Goal: Contribute content: Add original content to the website for others to see

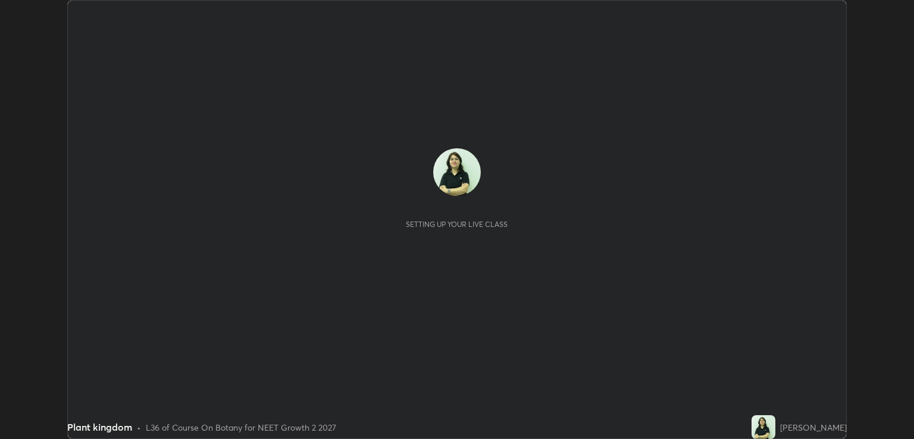
scroll to position [439, 914]
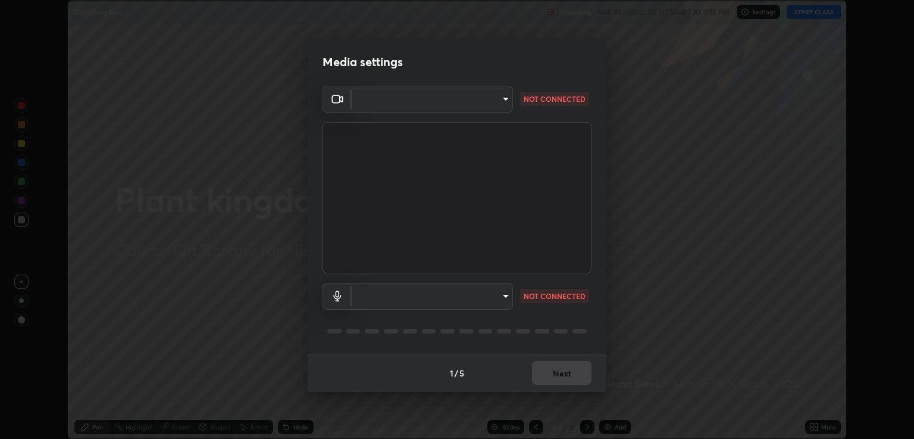
type input "40843d98562d9f5d3eedaa6b65eb6b7acee7651b253b4360fa7262c70a609c07"
type input "c328de03916d3032704ba0a2bbeab6993d2f57c1de640bd94cb1a66c1c9be3e9"
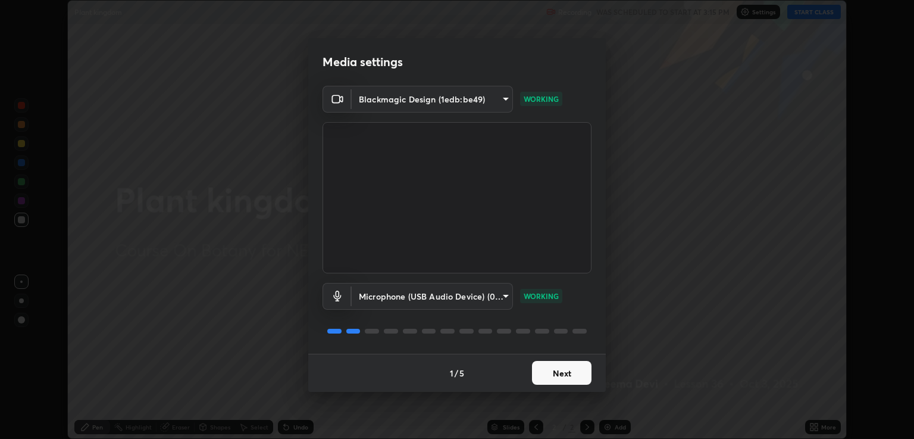
click at [568, 374] on button "Next" at bounding box center [562, 373] width 60 height 24
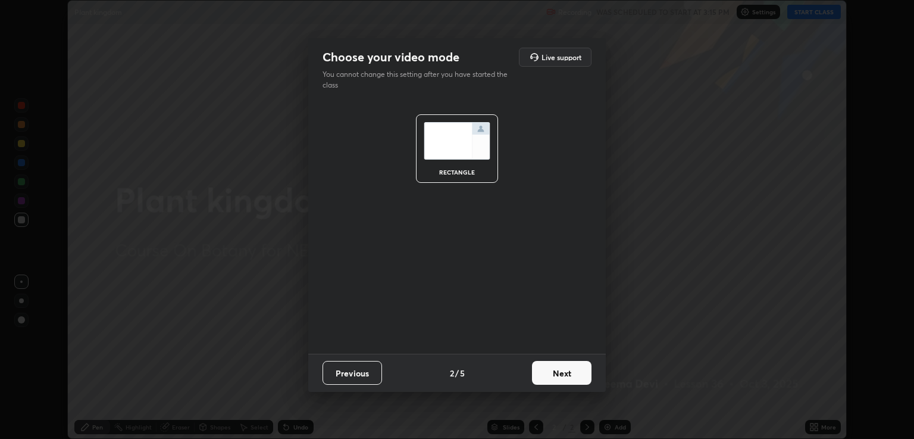
click at [565, 373] on button "Next" at bounding box center [562, 373] width 60 height 24
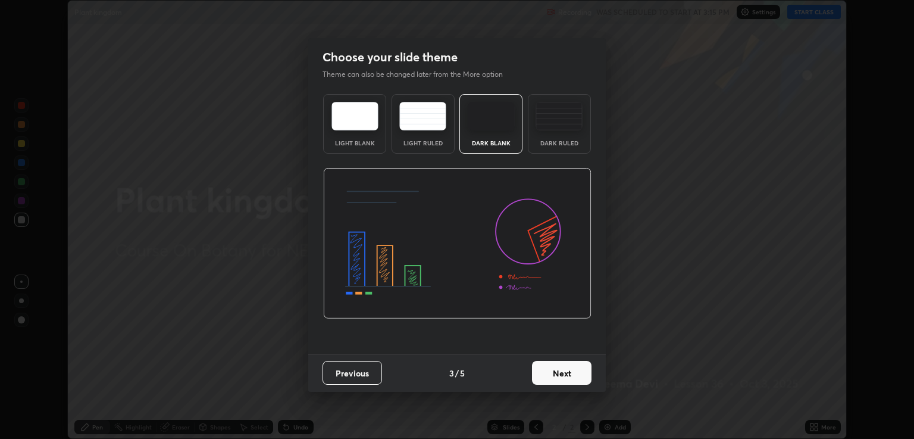
click at [559, 372] on button "Next" at bounding box center [562, 373] width 60 height 24
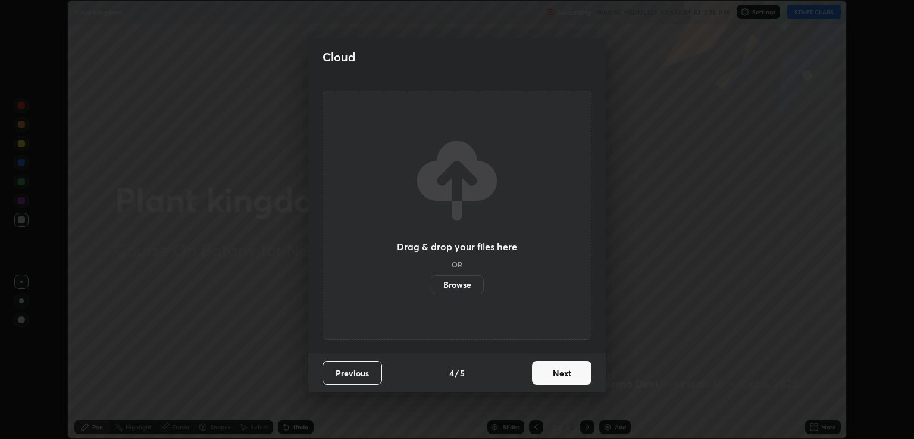
click at [559, 370] on button "Next" at bounding box center [562, 373] width 60 height 24
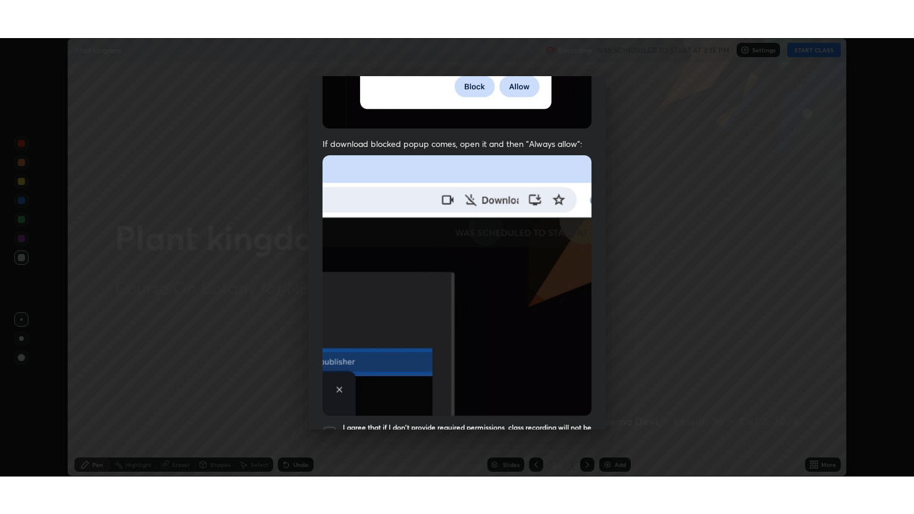
scroll to position [241, 0]
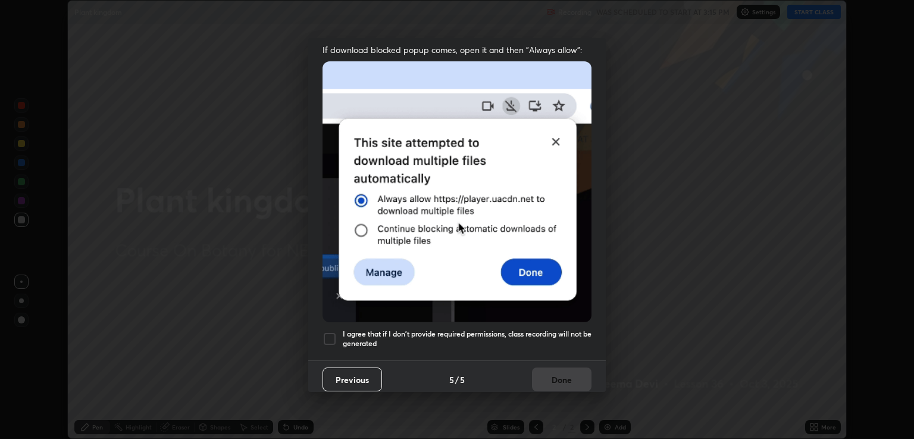
click at [332, 332] on div at bounding box center [330, 339] width 14 height 14
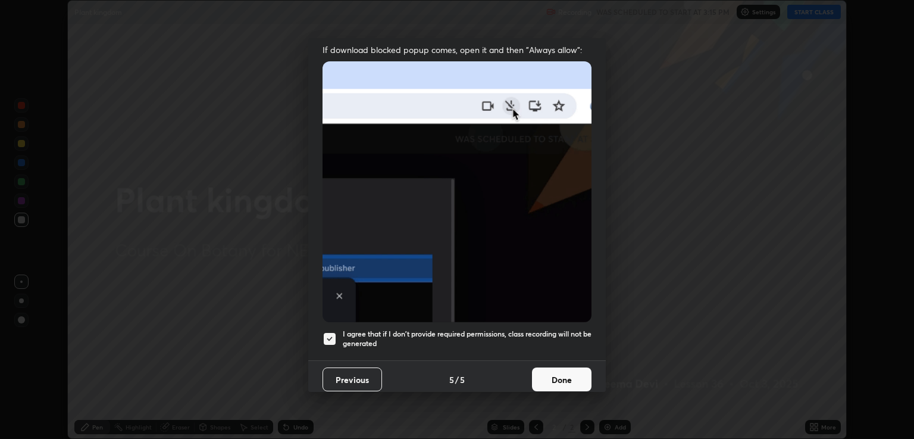
click at [560, 377] on button "Done" at bounding box center [562, 379] width 60 height 24
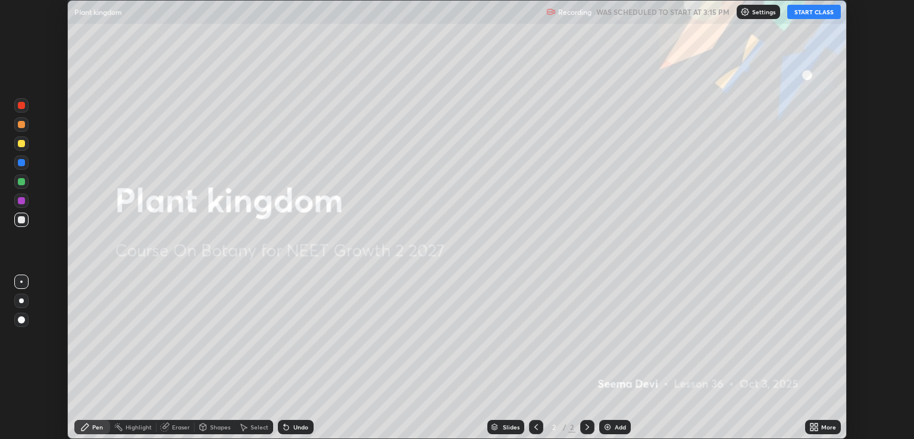
click at [820, 17] on button "START CLASS" at bounding box center [814, 12] width 54 height 14
click at [817, 424] on icon at bounding box center [816, 424] width 3 height 3
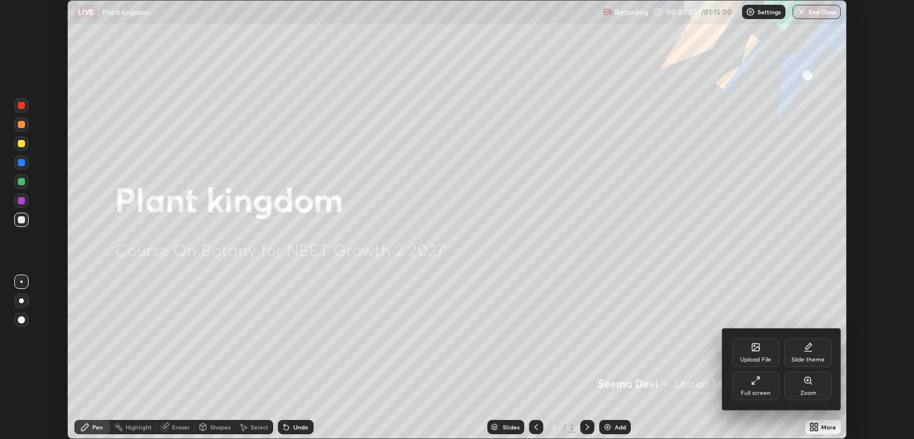
click at [751, 382] on icon at bounding box center [756, 381] width 10 height 10
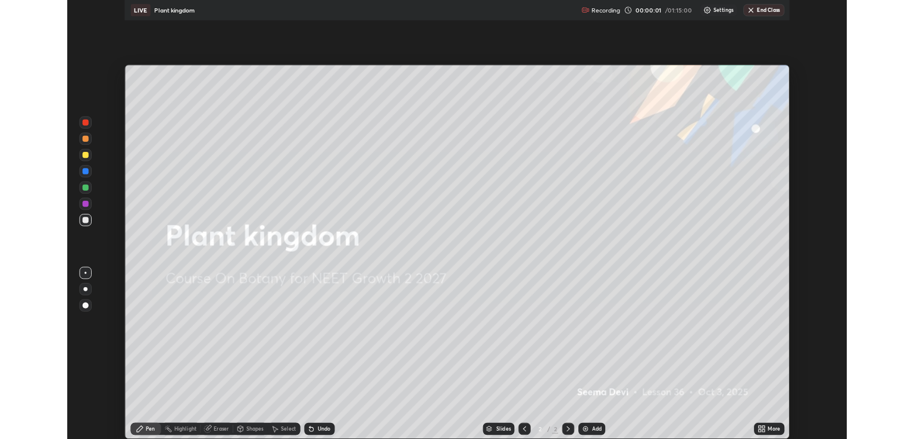
scroll to position [514, 914]
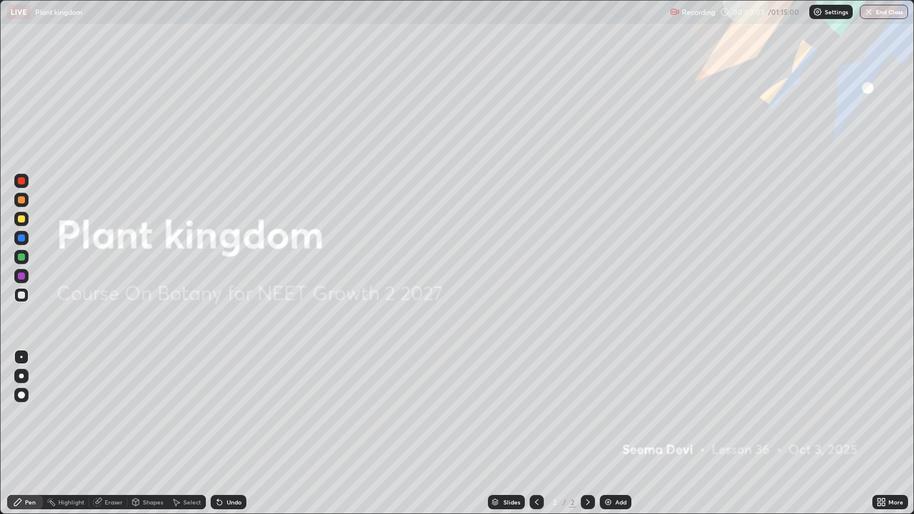
click at [21, 376] on div at bounding box center [21, 376] width 5 height 5
click at [23, 224] on div at bounding box center [21, 219] width 14 height 14
click at [617, 438] on div "Add" at bounding box center [620, 502] width 11 height 6
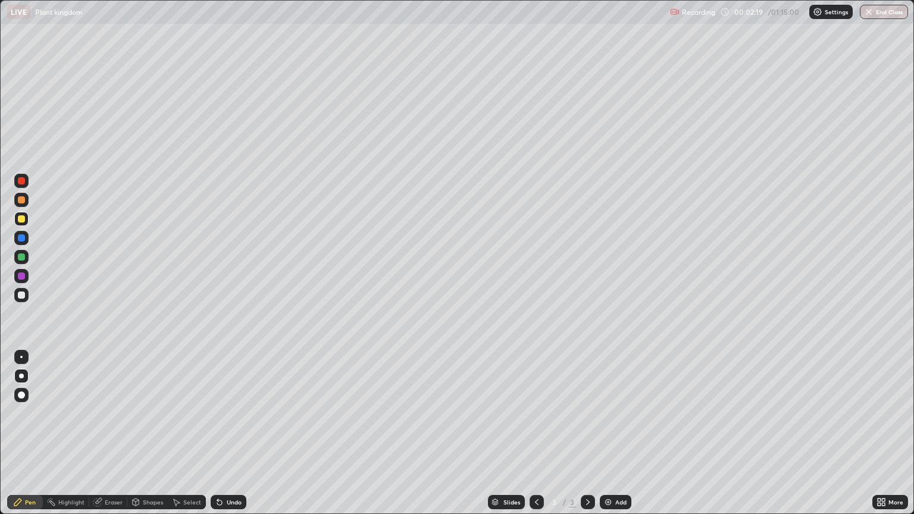
click at [23, 296] on div at bounding box center [21, 295] width 7 height 7
click at [230, 438] on div "Undo" at bounding box center [234, 502] width 15 height 6
click at [231, 438] on div "Undo" at bounding box center [229, 502] width 36 height 14
click at [19, 218] on div at bounding box center [21, 218] width 7 height 7
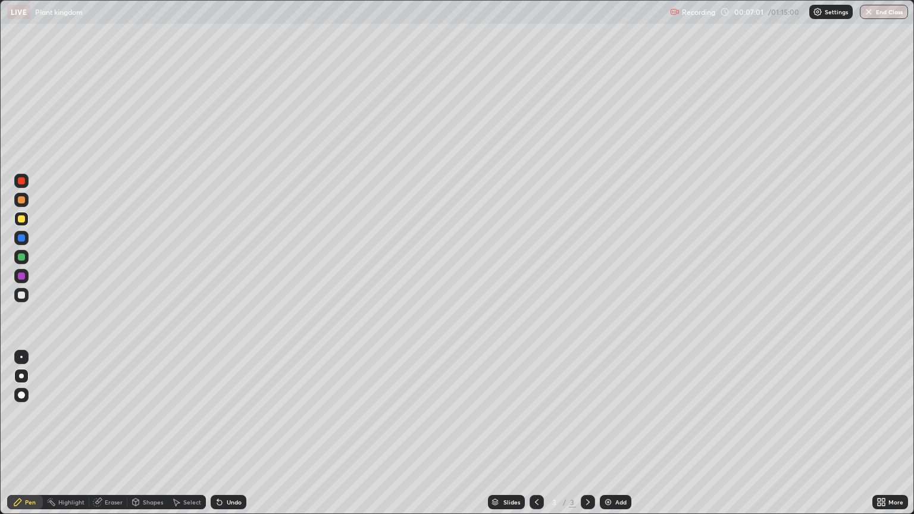
click at [27, 201] on div at bounding box center [21, 200] width 14 height 14
click at [227, 438] on div "Undo" at bounding box center [234, 502] width 15 height 6
click at [221, 438] on icon at bounding box center [220, 503] width 10 height 10
click at [617, 438] on div "Add" at bounding box center [620, 502] width 11 height 6
click at [883, 438] on icon at bounding box center [883, 500] width 3 height 3
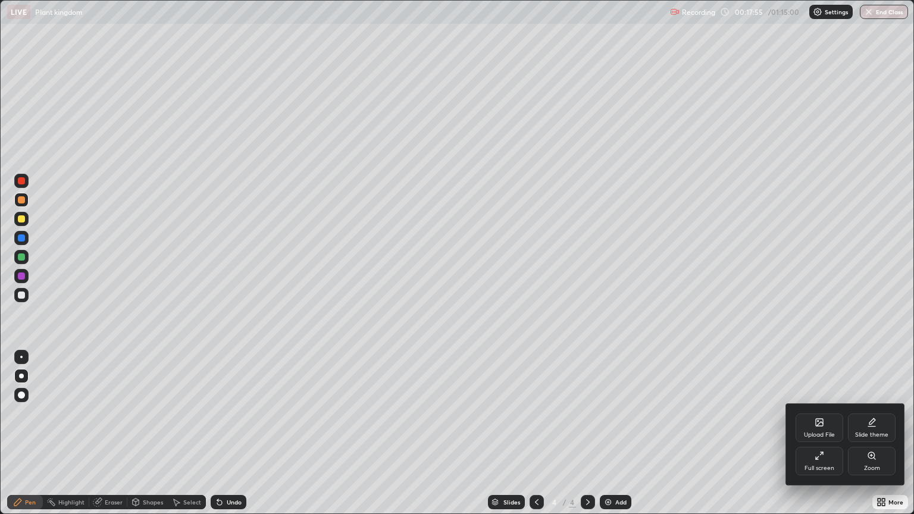
click at [869, 435] on div "Slide theme" at bounding box center [871, 435] width 33 height 6
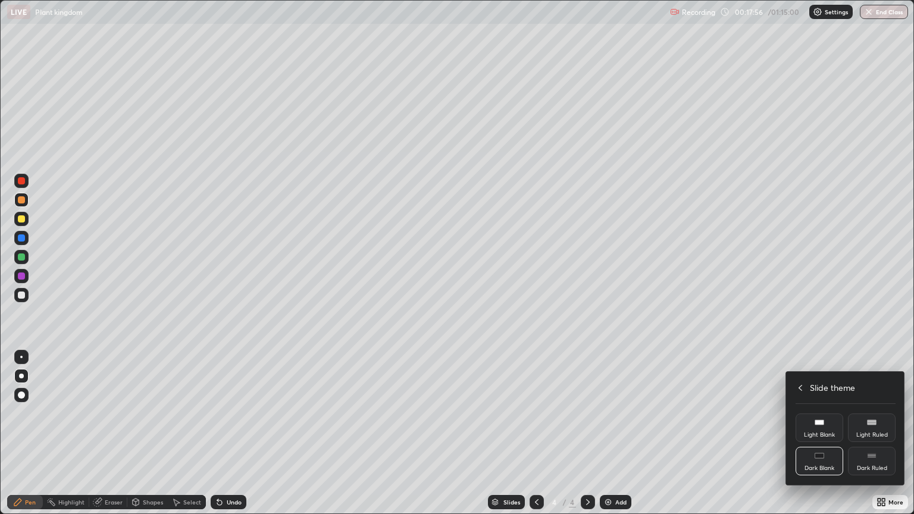
click at [869, 438] on div "Dark Ruled" at bounding box center [872, 468] width 30 height 6
click at [621, 438] on div at bounding box center [457, 257] width 914 height 514
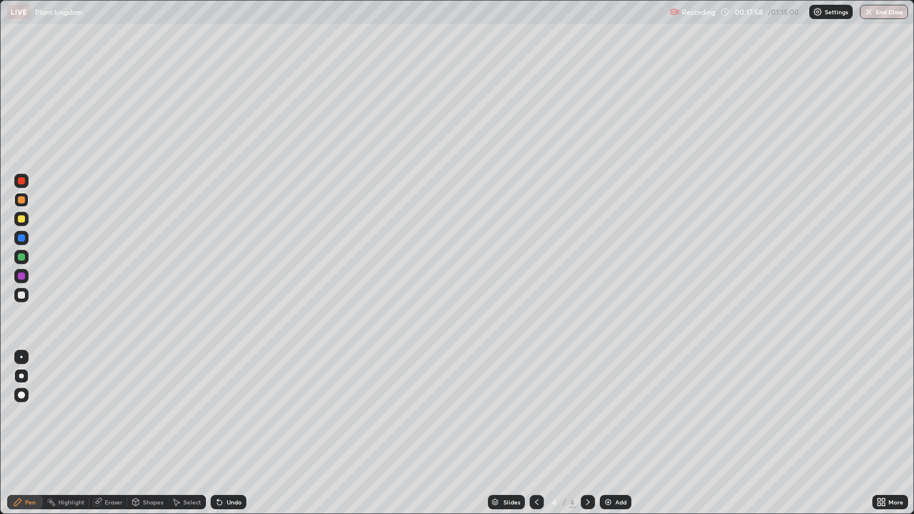
click at [619, 438] on div "Add" at bounding box center [620, 502] width 11 height 6
click at [232, 438] on div "Undo" at bounding box center [229, 502] width 36 height 14
click at [236, 438] on div "Undo" at bounding box center [234, 502] width 15 height 6
click at [21, 218] on div at bounding box center [21, 218] width 7 height 7
click at [20, 241] on div at bounding box center [21, 238] width 7 height 7
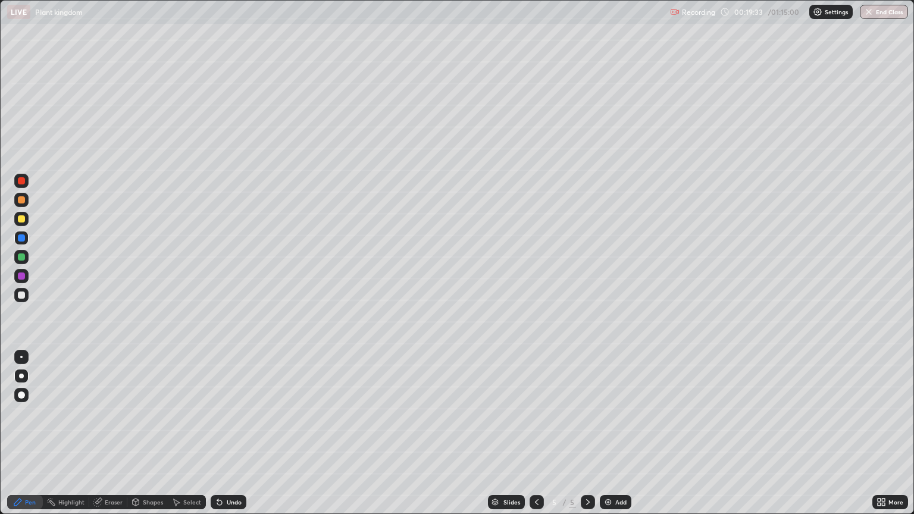
click at [23, 259] on div at bounding box center [21, 257] width 7 height 7
click at [233, 438] on div "Undo" at bounding box center [234, 502] width 15 height 6
click at [230, 438] on div "Undo" at bounding box center [234, 502] width 15 height 6
click at [26, 200] on div at bounding box center [21, 200] width 14 height 14
click at [229, 438] on div "Undo" at bounding box center [229, 502] width 36 height 14
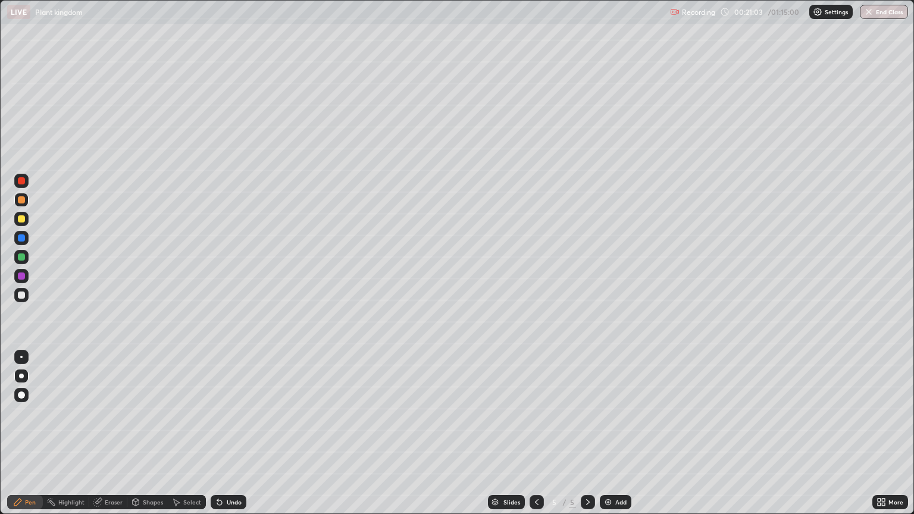
click at [230, 438] on div "Undo" at bounding box center [234, 502] width 15 height 6
click at [26, 254] on div at bounding box center [21, 257] width 14 height 14
click at [24, 202] on div at bounding box center [21, 199] width 7 height 7
click at [229, 438] on div "Undo" at bounding box center [234, 502] width 15 height 6
click at [227, 438] on div "Undo" at bounding box center [234, 502] width 15 height 6
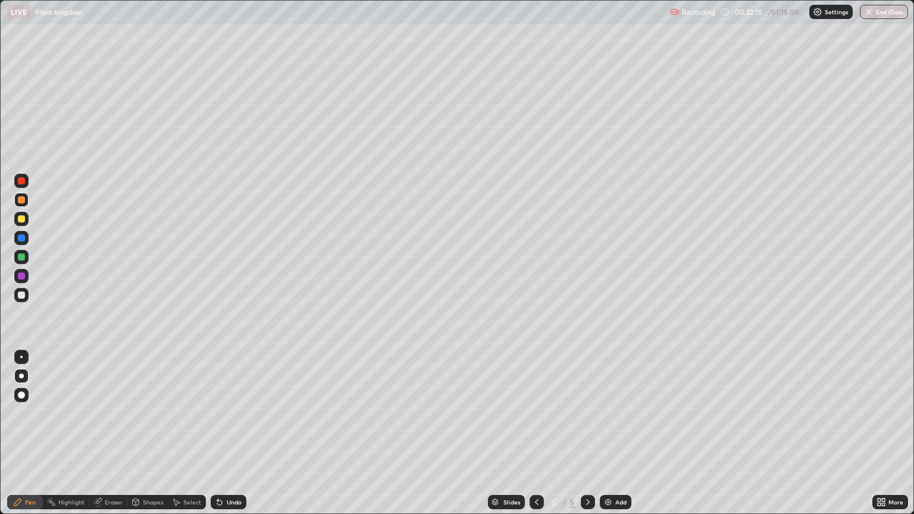
click at [21, 257] on div at bounding box center [21, 257] width 7 height 7
click at [21, 201] on div at bounding box center [21, 199] width 7 height 7
click at [237, 438] on div "Undo" at bounding box center [234, 502] width 15 height 6
click at [18, 255] on div at bounding box center [21, 257] width 7 height 7
click at [232, 438] on div "Undo" at bounding box center [234, 502] width 15 height 6
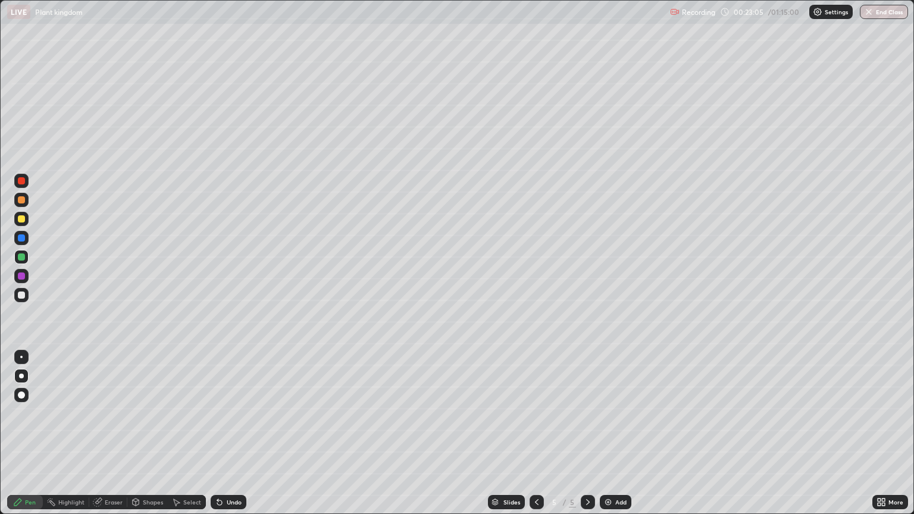
click at [229, 438] on div "Undo" at bounding box center [229, 502] width 36 height 14
click at [221, 438] on icon at bounding box center [220, 503] width 10 height 10
click at [615, 438] on div "Add" at bounding box center [620, 502] width 11 height 6
click at [22, 213] on div at bounding box center [21, 219] width 14 height 14
click at [231, 438] on div "Undo" at bounding box center [234, 502] width 15 height 6
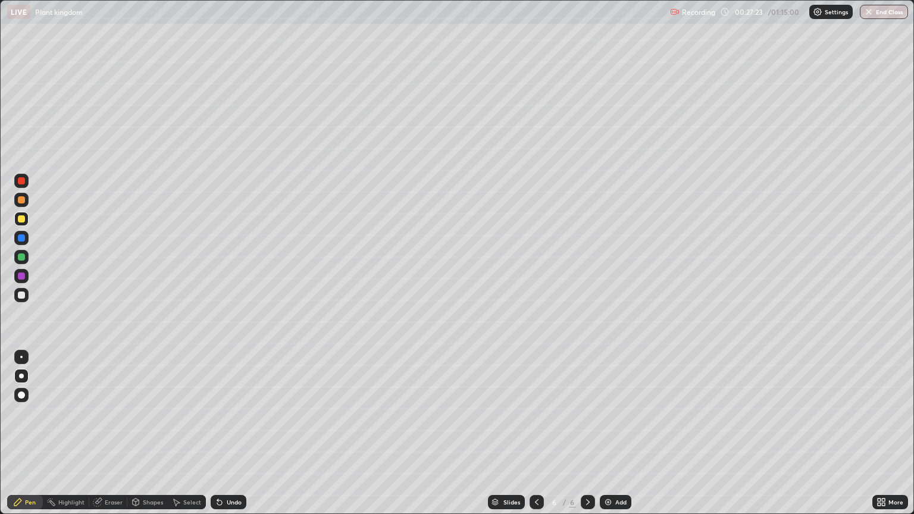
click at [21, 293] on div at bounding box center [21, 295] width 7 height 7
click at [24, 218] on div at bounding box center [21, 218] width 7 height 7
click at [25, 262] on div at bounding box center [21, 257] width 14 height 14
click at [233, 438] on div "Undo" at bounding box center [234, 502] width 15 height 6
click at [537, 438] on div at bounding box center [537, 502] width 14 height 24
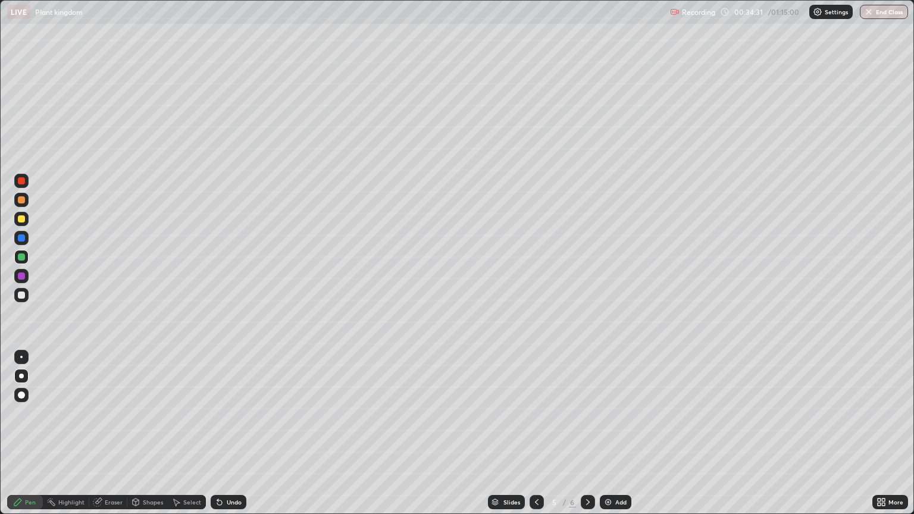
click at [586, 438] on icon at bounding box center [588, 503] width 10 height 10
click at [231, 438] on div "Undo" at bounding box center [234, 502] width 15 height 6
click at [611, 438] on img at bounding box center [609, 503] width 10 height 10
click at [21, 219] on div at bounding box center [21, 218] width 7 height 7
click at [236, 438] on div "Undo" at bounding box center [234, 502] width 15 height 6
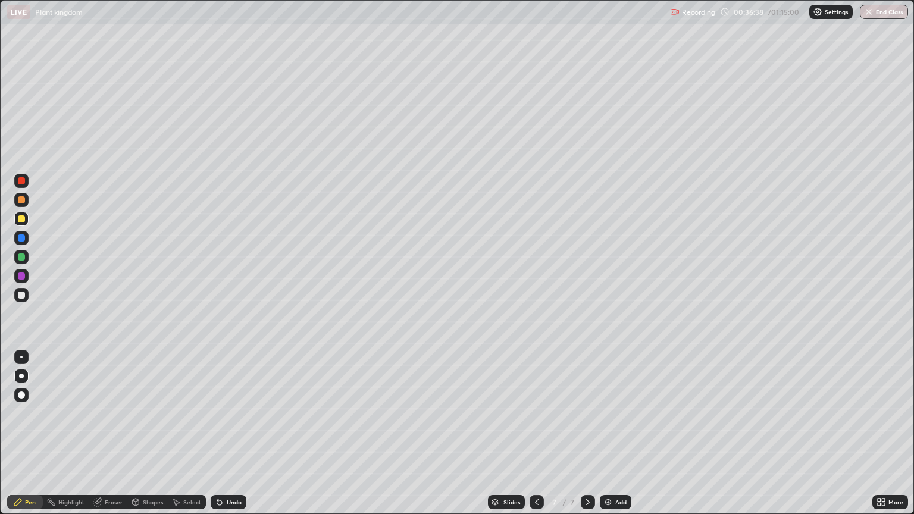
click at [233, 438] on div "Undo" at bounding box center [234, 502] width 15 height 6
click at [20, 295] on div at bounding box center [21, 295] width 7 height 7
click at [613, 438] on div "Add" at bounding box center [616, 502] width 32 height 14
click at [227, 438] on div "Undo" at bounding box center [234, 502] width 15 height 6
click at [231, 438] on div "Undo" at bounding box center [234, 502] width 15 height 6
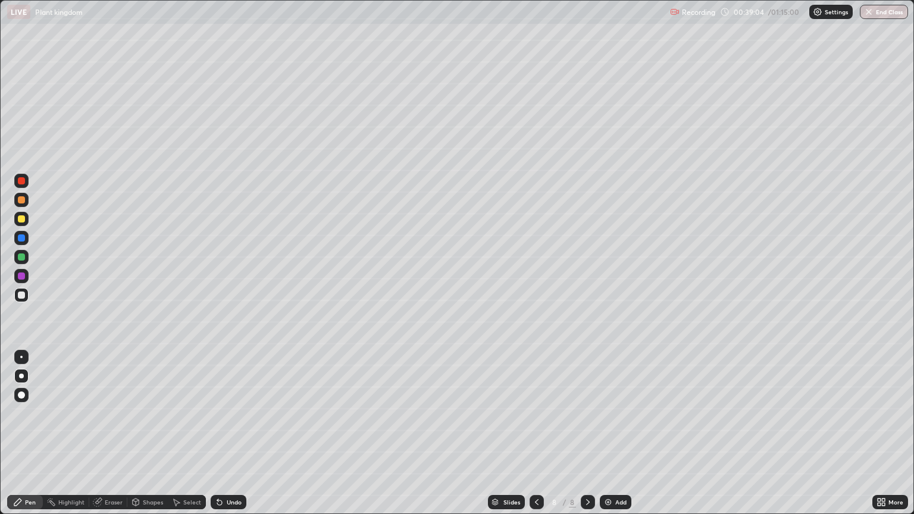
click at [231, 438] on div "Undo" at bounding box center [234, 502] width 15 height 6
click at [229, 438] on div "Undo" at bounding box center [229, 502] width 36 height 14
click at [228, 438] on div "Undo" at bounding box center [234, 502] width 15 height 6
click at [616, 438] on div "Add" at bounding box center [620, 502] width 11 height 6
click at [24, 257] on div at bounding box center [21, 257] width 7 height 7
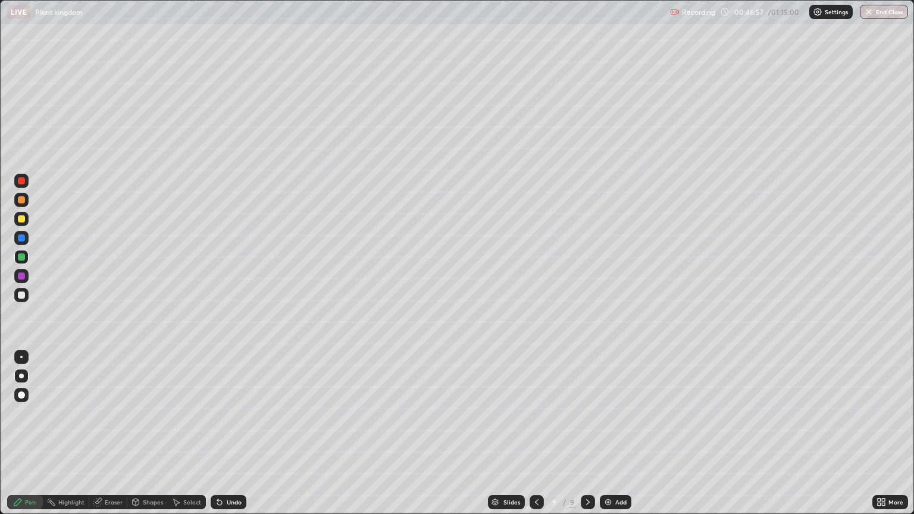
click at [233, 438] on div "Undo" at bounding box center [234, 502] width 15 height 6
click at [23, 221] on div at bounding box center [21, 218] width 7 height 7
click at [231, 438] on div "Undo" at bounding box center [234, 502] width 15 height 6
click at [230, 438] on div "Undo" at bounding box center [234, 502] width 15 height 6
click at [23, 260] on div at bounding box center [21, 257] width 7 height 7
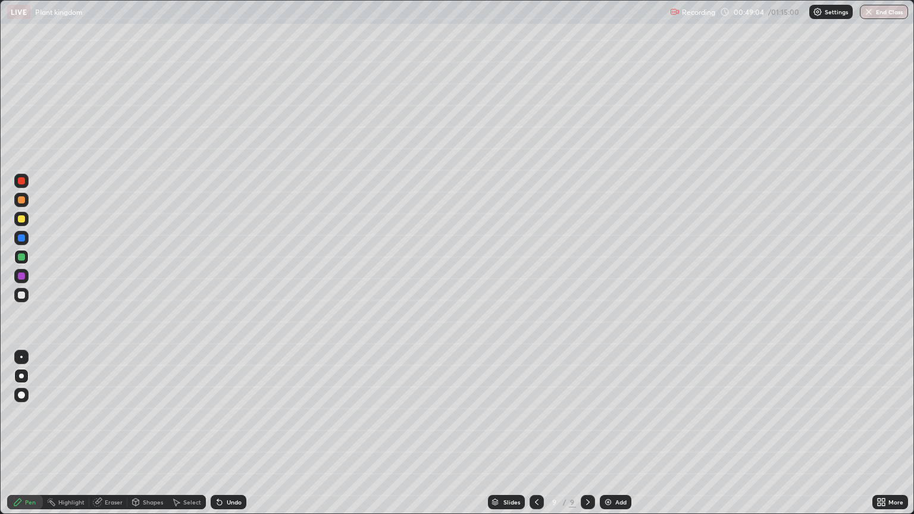
click at [227, 438] on div "Undo" at bounding box center [229, 502] width 36 height 14
click at [229, 438] on div "Undo" at bounding box center [229, 502] width 36 height 14
click at [612, 438] on div "Add" at bounding box center [616, 502] width 32 height 14
click at [22, 218] on div at bounding box center [21, 218] width 7 height 7
click at [883, 438] on icon at bounding box center [883, 500] width 3 height 3
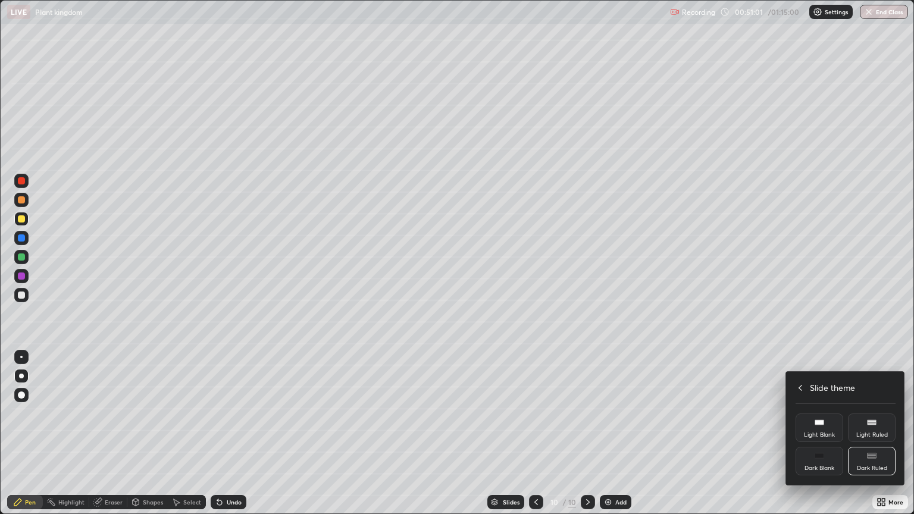
click at [800, 387] on icon at bounding box center [801, 388] width 10 height 10
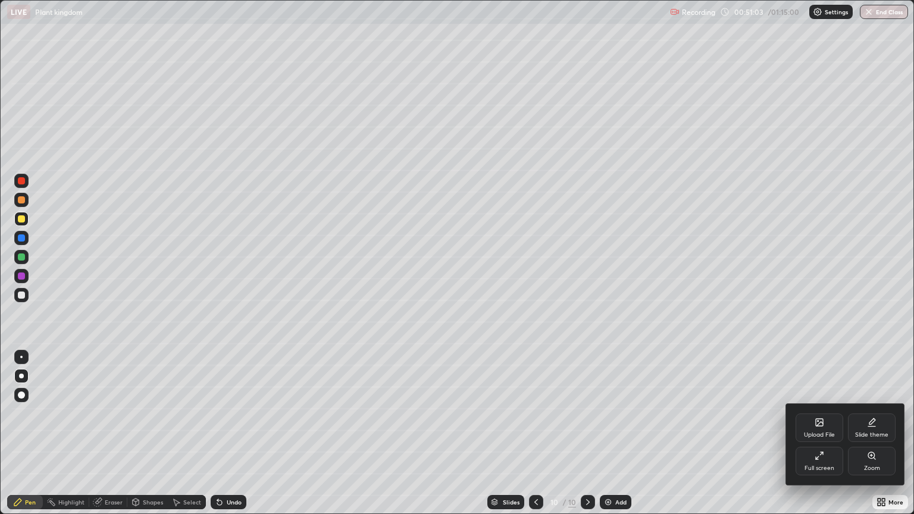
click at [823, 429] on div "Upload File" at bounding box center [820, 428] width 48 height 29
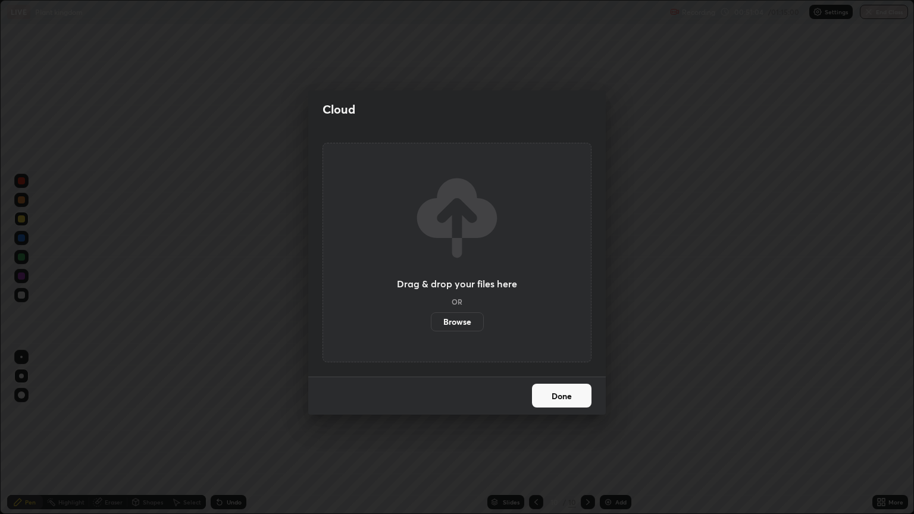
click at [466, 323] on label "Browse" at bounding box center [457, 321] width 53 height 19
click at [431, 323] on input "Browse" at bounding box center [431, 321] width 0 height 19
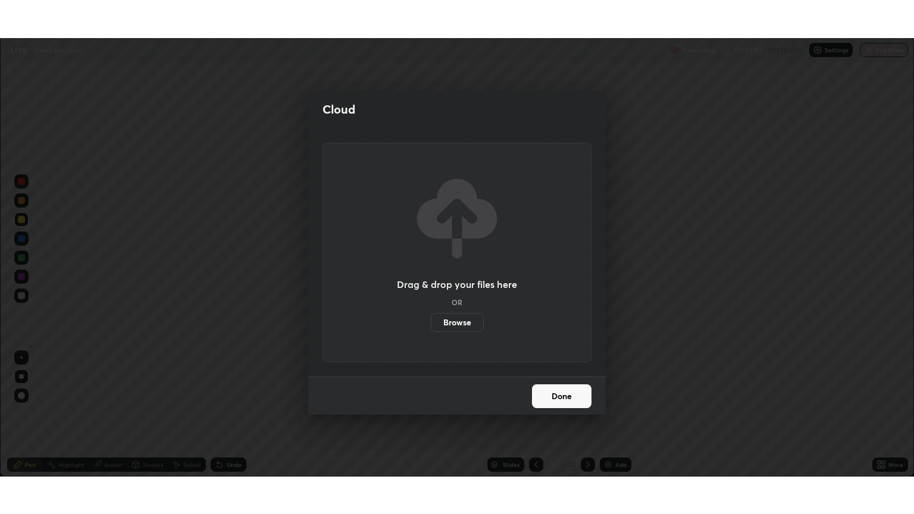
scroll to position [59084, 58609]
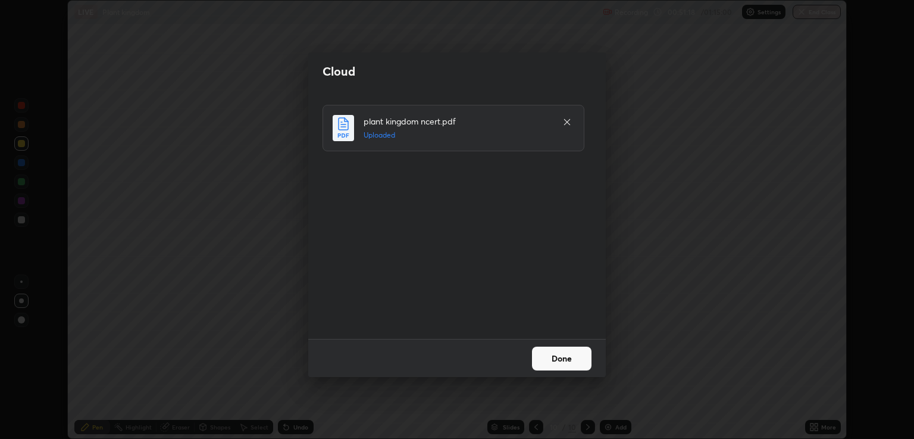
click at [574, 360] on button "Done" at bounding box center [562, 358] width 60 height 24
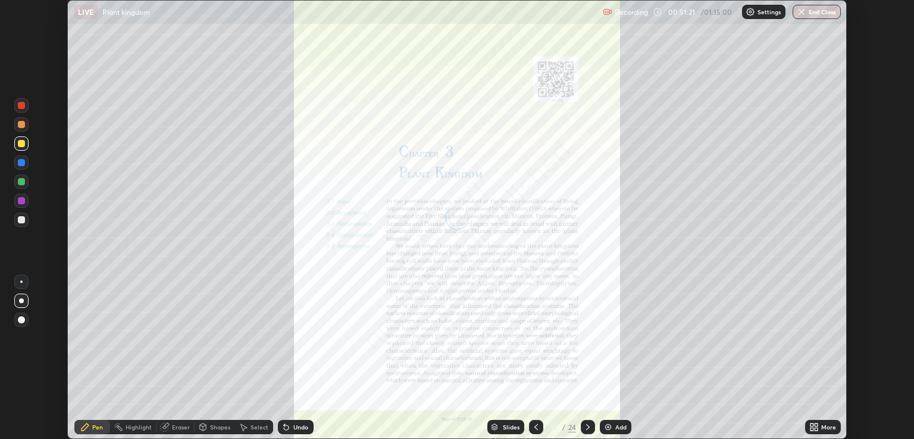
click at [823, 422] on div "More" at bounding box center [823, 427] width 36 height 14
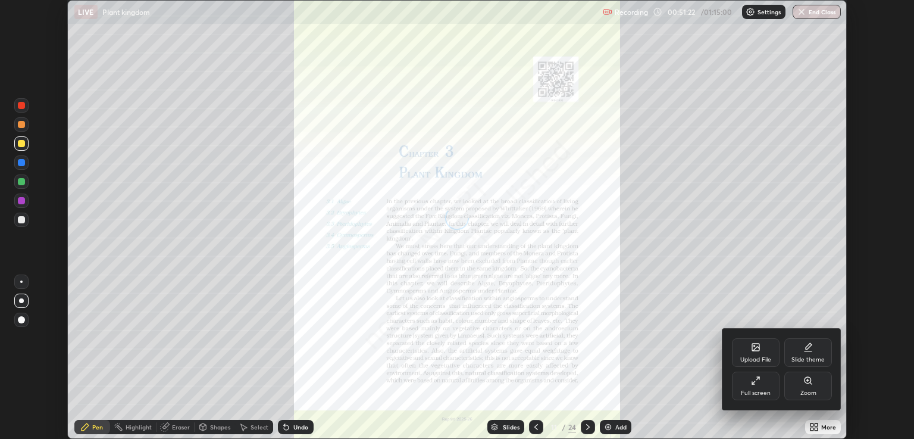
click at [758, 382] on icon at bounding box center [756, 381] width 10 height 10
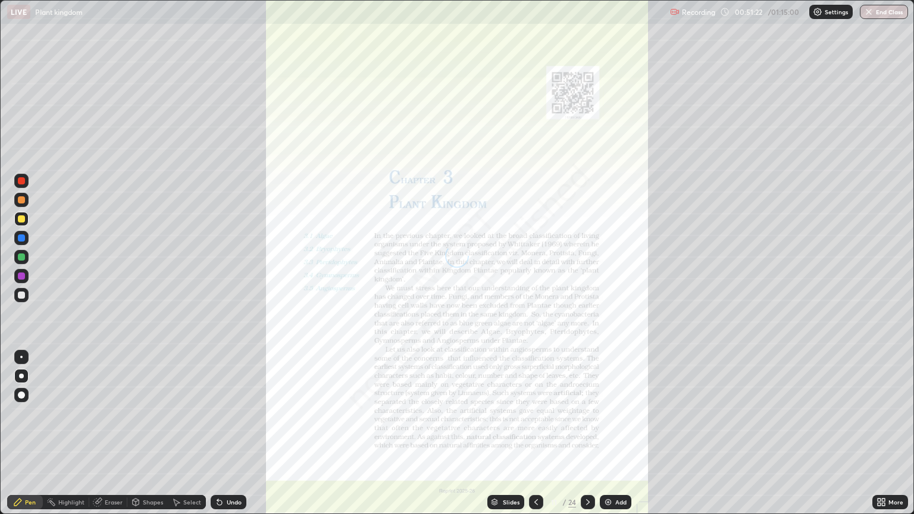
scroll to position [514, 914]
click at [511, 438] on div "Slides" at bounding box center [505, 502] width 37 height 14
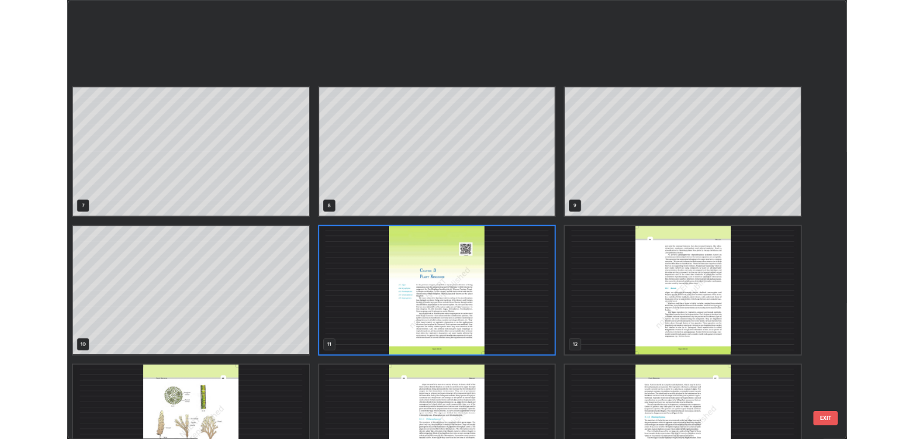
scroll to position [357, 0]
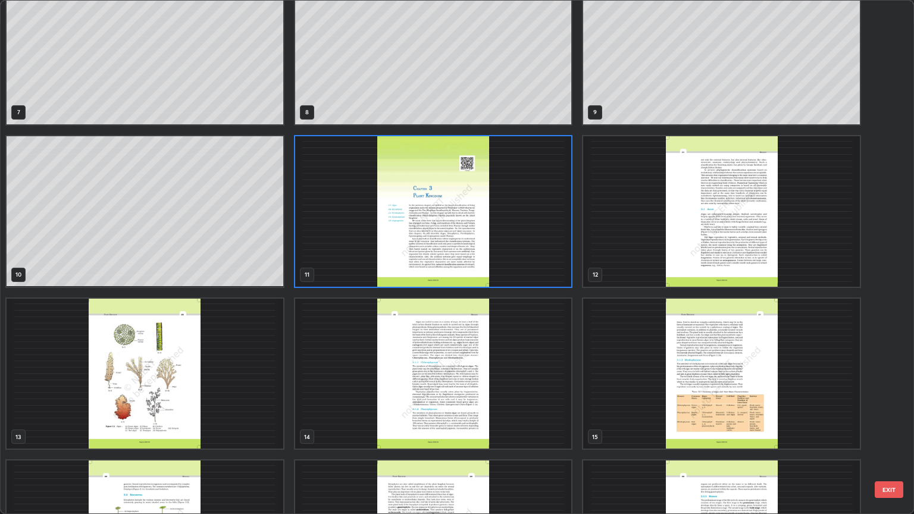
click at [729, 404] on img "grid" at bounding box center [721, 374] width 277 height 151
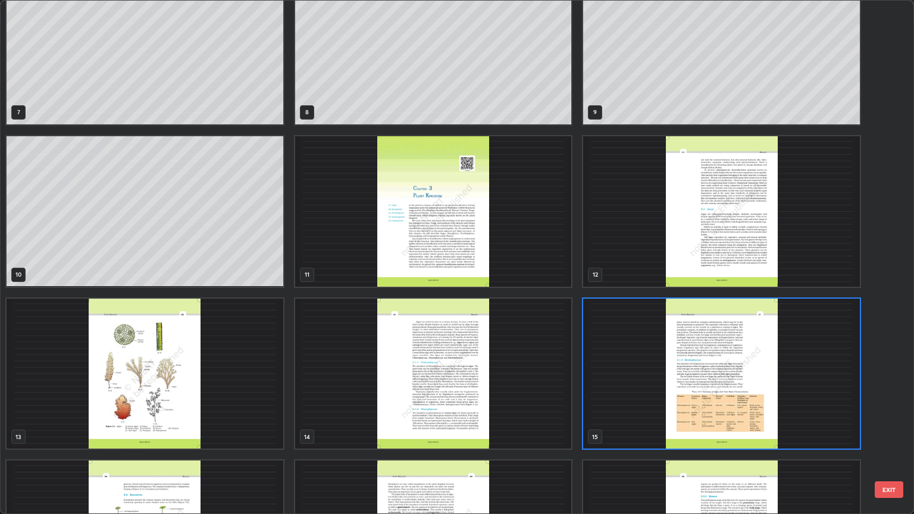
click at [726, 404] on img "grid" at bounding box center [721, 374] width 277 height 151
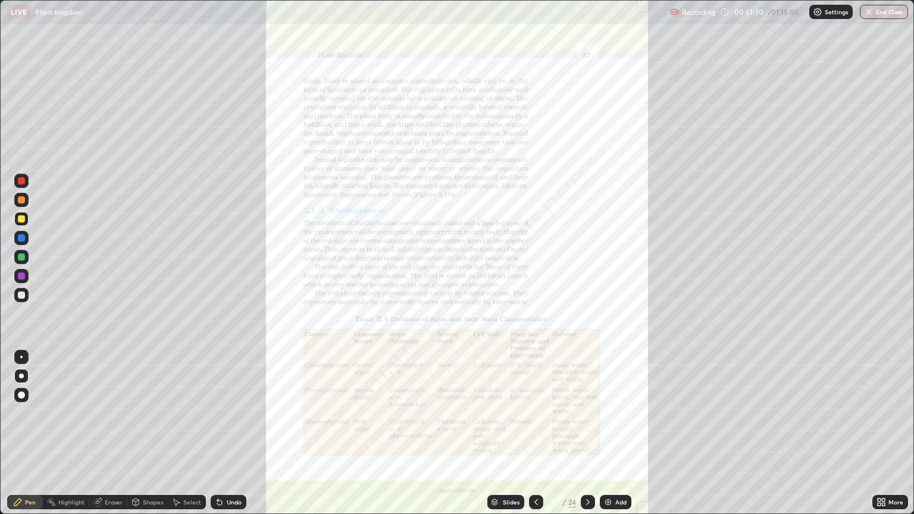
click at [887, 438] on div "More" at bounding box center [891, 502] width 36 height 14
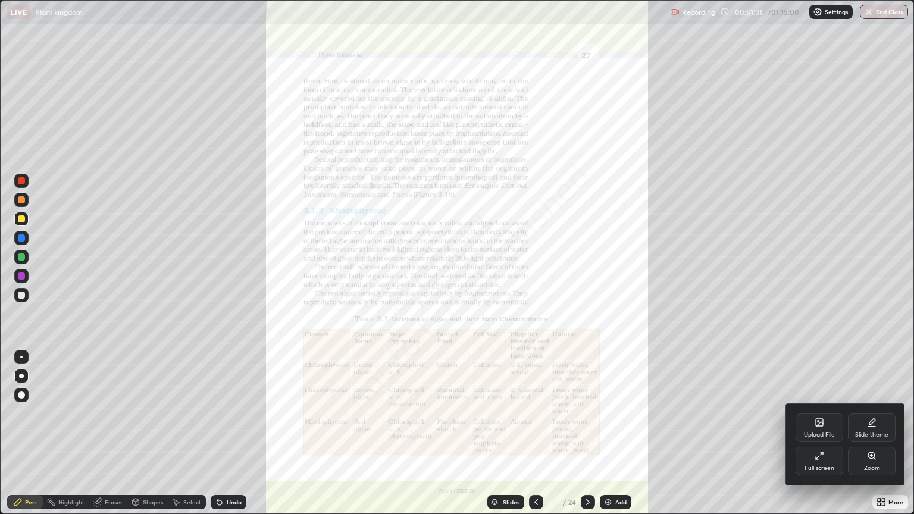
click at [875, 438] on icon at bounding box center [872, 456] width 10 height 10
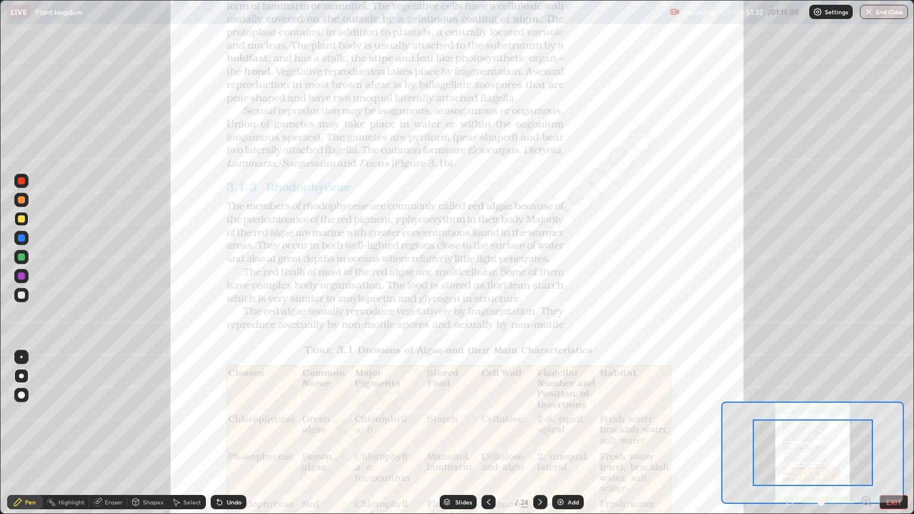
click at [866, 438] on icon at bounding box center [867, 501] width 12 height 12
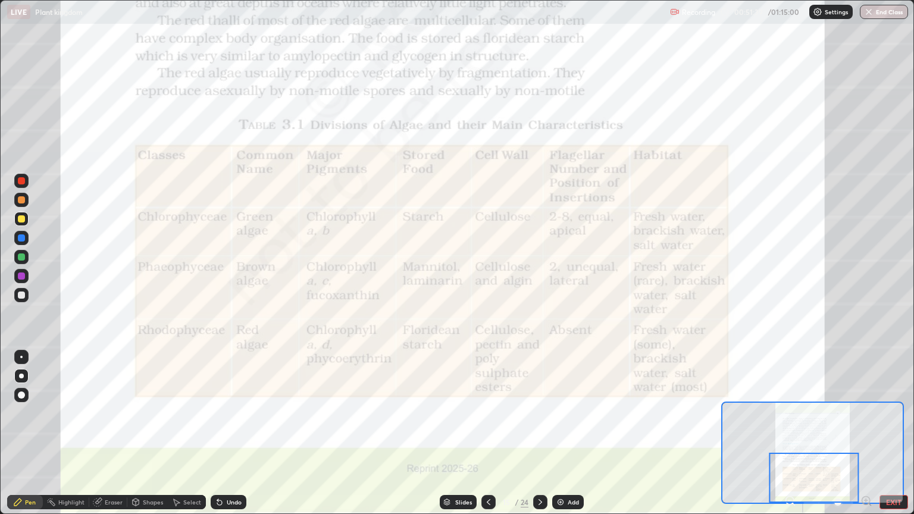
click at [24, 237] on div at bounding box center [21, 238] width 7 height 7
click at [18, 362] on div at bounding box center [21, 357] width 14 height 14
click at [19, 276] on div at bounding box center [21, 276] width 7 height 7
click at [24, 255] on div at bounding box center [21, 257] width 7 height 7
click at [26, 239] on div at bounding box center [21, 238] width 14 height 14
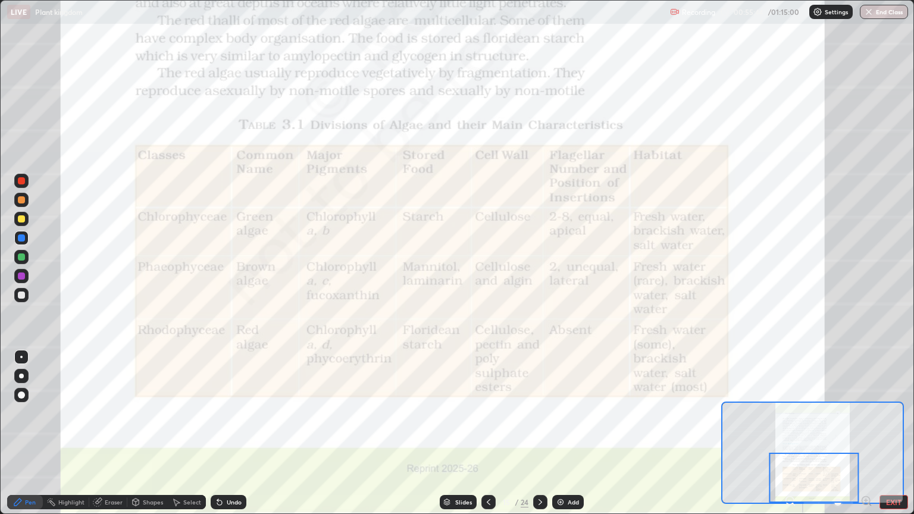
click at [18, 184] on div at bounding box center [21, 181] width 14 height 14
click at [21, 220] on div at bounding box center [21, 218] width 7 height 7
click at [225, 438] on div "Undo" at bounding box center [229, 502] width 36 height 14
click at [26, 277] on div at bounding box center [21, 276] width 14 height 14
click at [569, 438] on div "Add" at bounding box center [573, 502] width 11 height 6
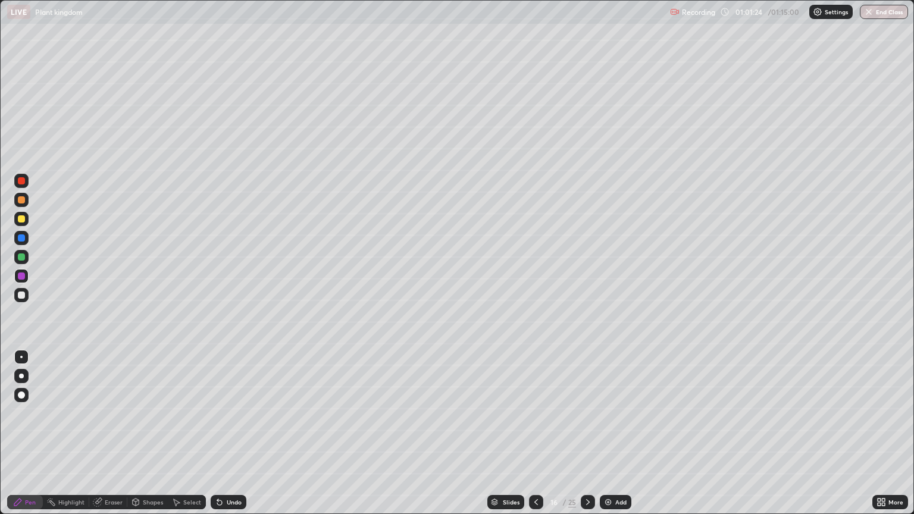
click at [26, 218] on div at bounding box center [21, 219] width 14 height 14
click at [21, 376] on div at bounding box center [21, 376] width 5 height 5
click at [887, 10] on button "End Class" at bounding box center [884, 12] width 48 height 14
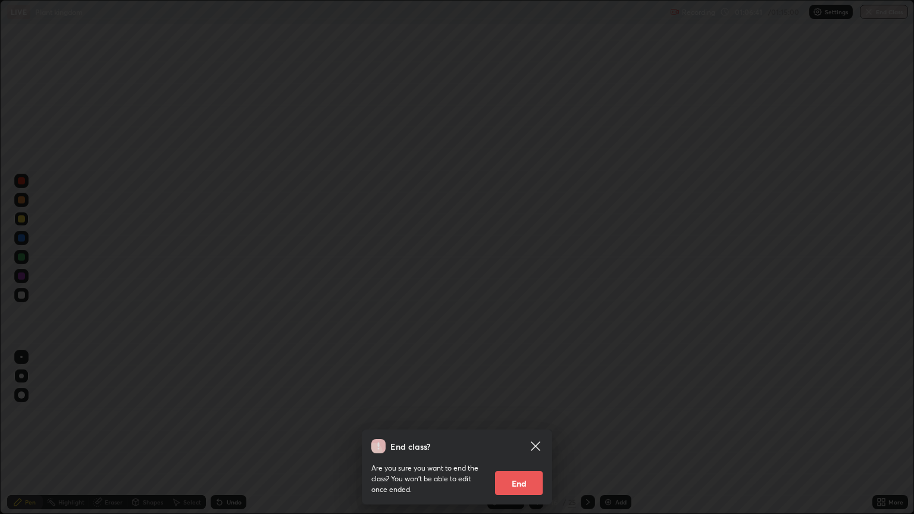
click at [512, 438] on button "End" at bounding box center [519, 483] width 48 height 24
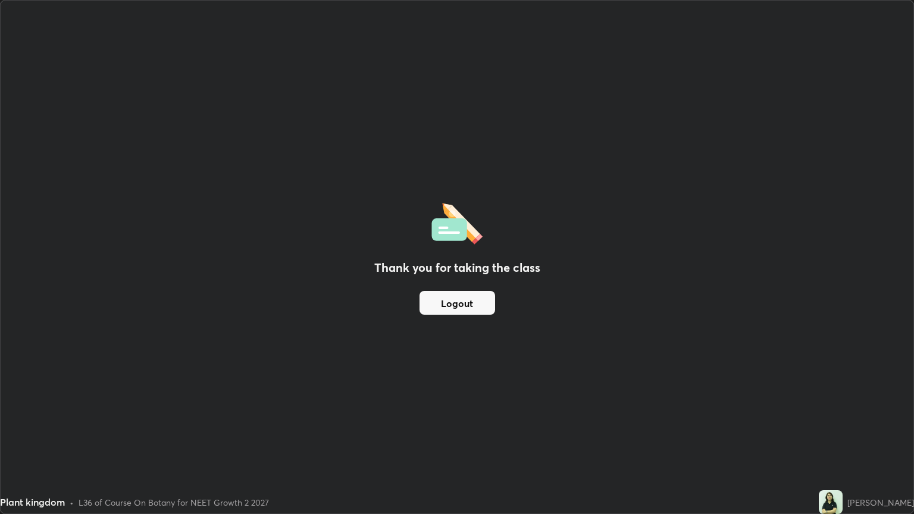
click at [460, 309] on button "Logout" at bounding box center [458, 303] width 76 height 24
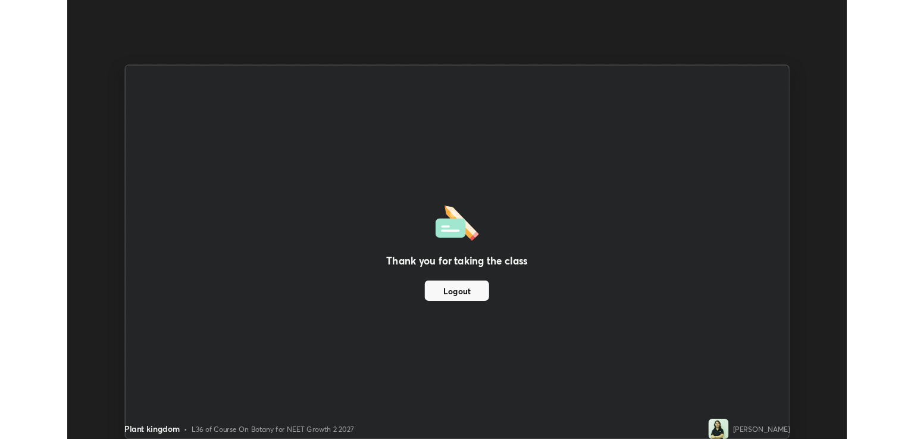
scroll to position [59084, 58609]
